Goal: Information Seeking & Learning: Learn about a topic

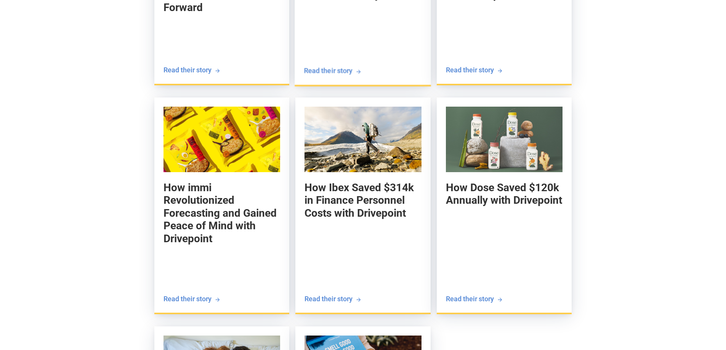
scroll to position [1029, 0]
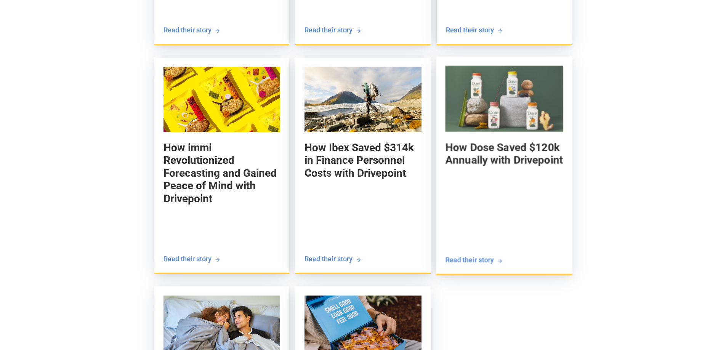
click at [501, 116] on img at bounding box center [504, 99] width 118 height 66
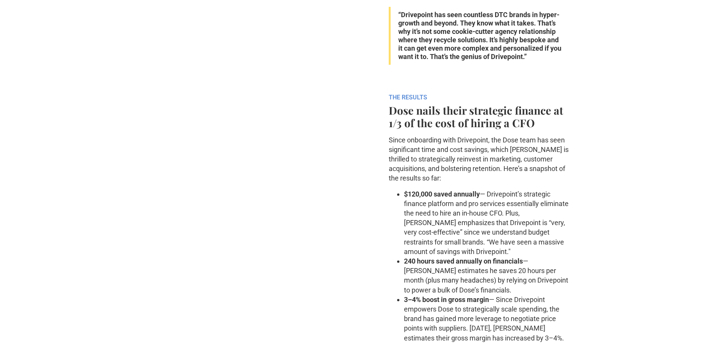
scroll to position [1640, 0]
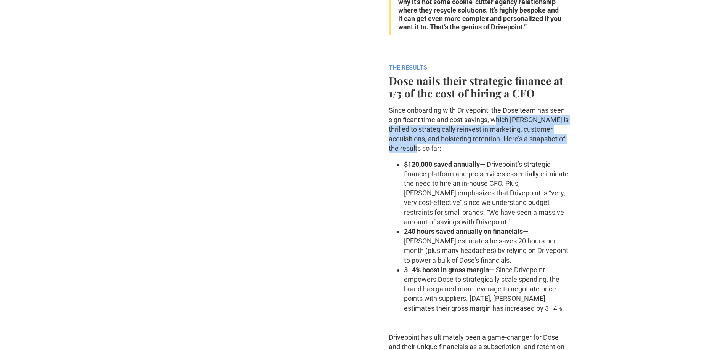
drag, startPoint x: 497, startPoint y: 127, endPoint x: 580, endPoint y: 156, distance: 87.5
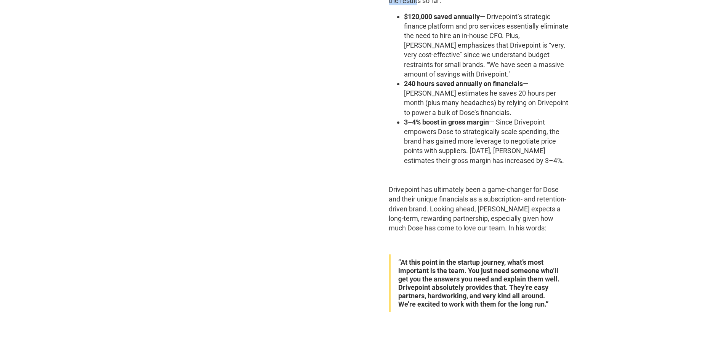
scroll to position [1792, 0]
